Goal: Task Accomplishment & Management: Use online tool/utility

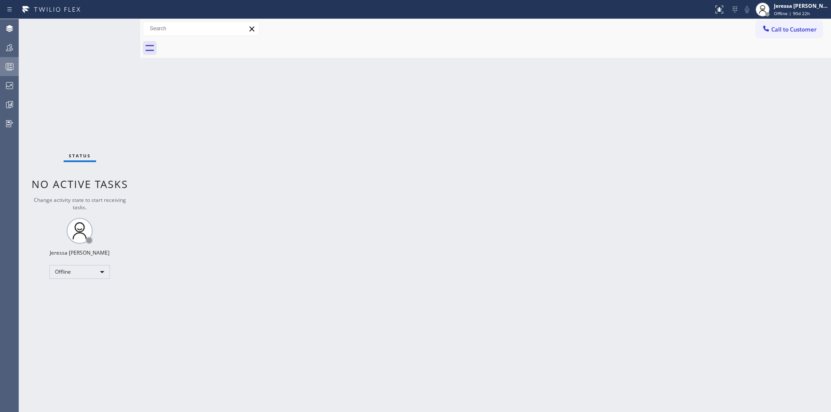
click at [8, 61] on icon at bounding box center [9, 66] width 10 height 10
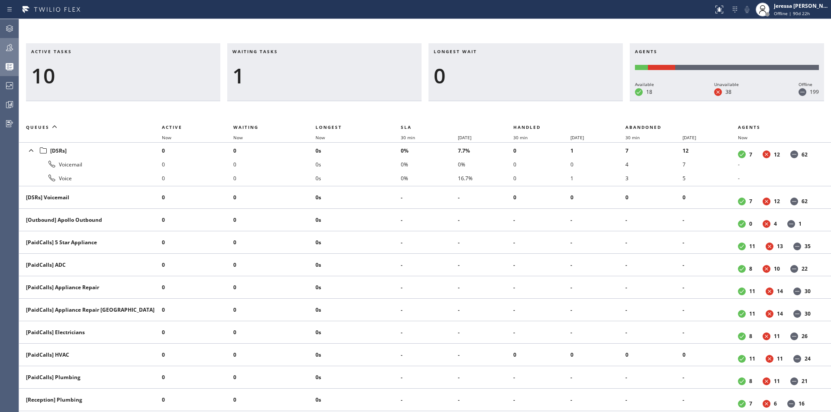
click at [14, 49] on icon at bounding box center [9, 47] width 10 height 10
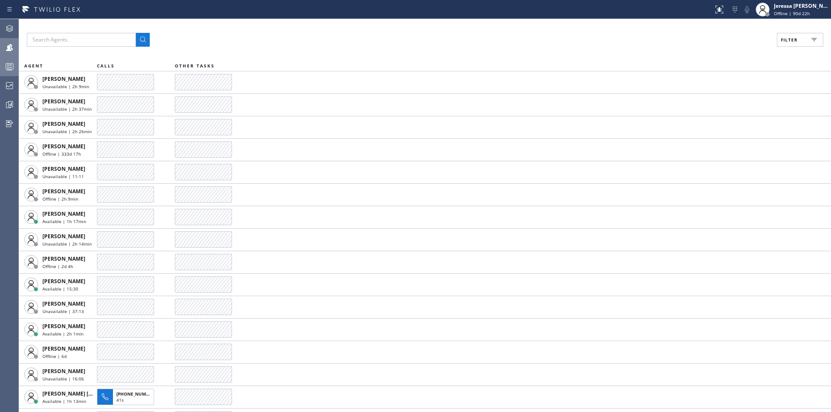
click at [779, 34] on button "Filter" at bounding box center [800, 40] width 46 height 14
click at [730, 103] on label "Available" at bounding box center [767, 102] width 114 height 7
click at [710, 103] on input "Available" at bounding box center [705, 102] width 10 height 10
checkbox input "true"
click at [771, 52] on button "Apply" at bounding box center [778, 49] width 32 height 12
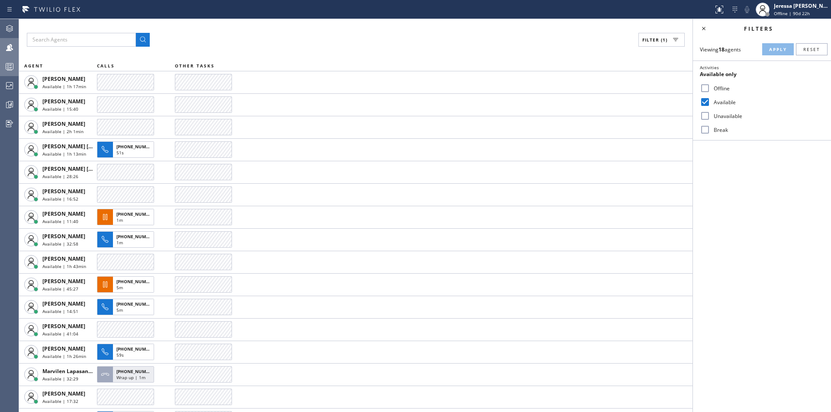
drag, startPoint x: 703, startPoint y: 30, endPoint x: 706, endPoint y: 51, distance: 20.5
click at [703, 30] on icon at bounding box center [703, 28] width 10 height 10
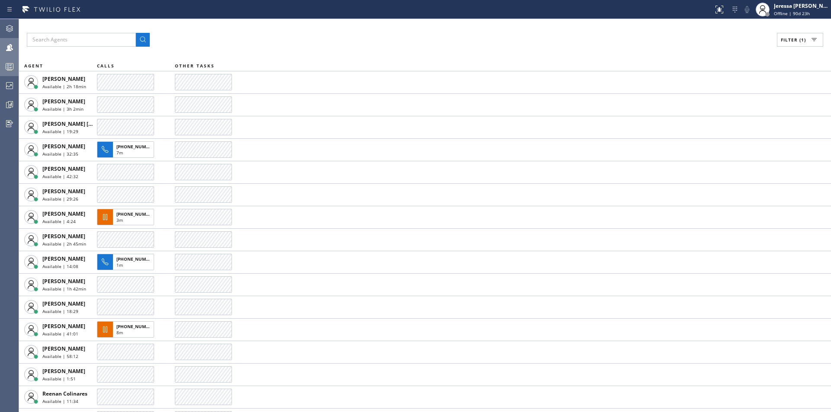
click at [12, 60] on div at bounding box center [9, 66] width 19 height 17
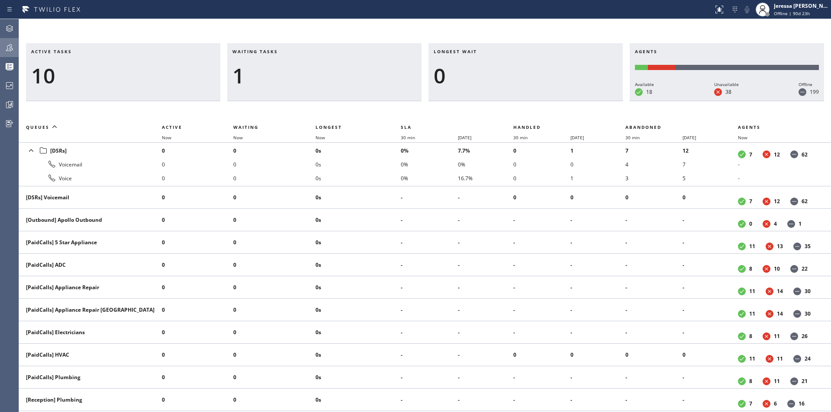
click at [6, 47] on icon at bounding box center [9, 47] width 10 height 10
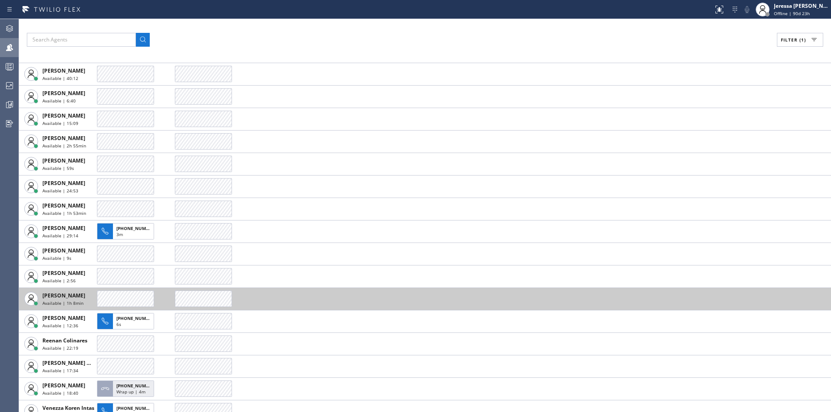
scroll to position [154, 0]
